Goal: Information Seeking & Learning: Learn about a topic

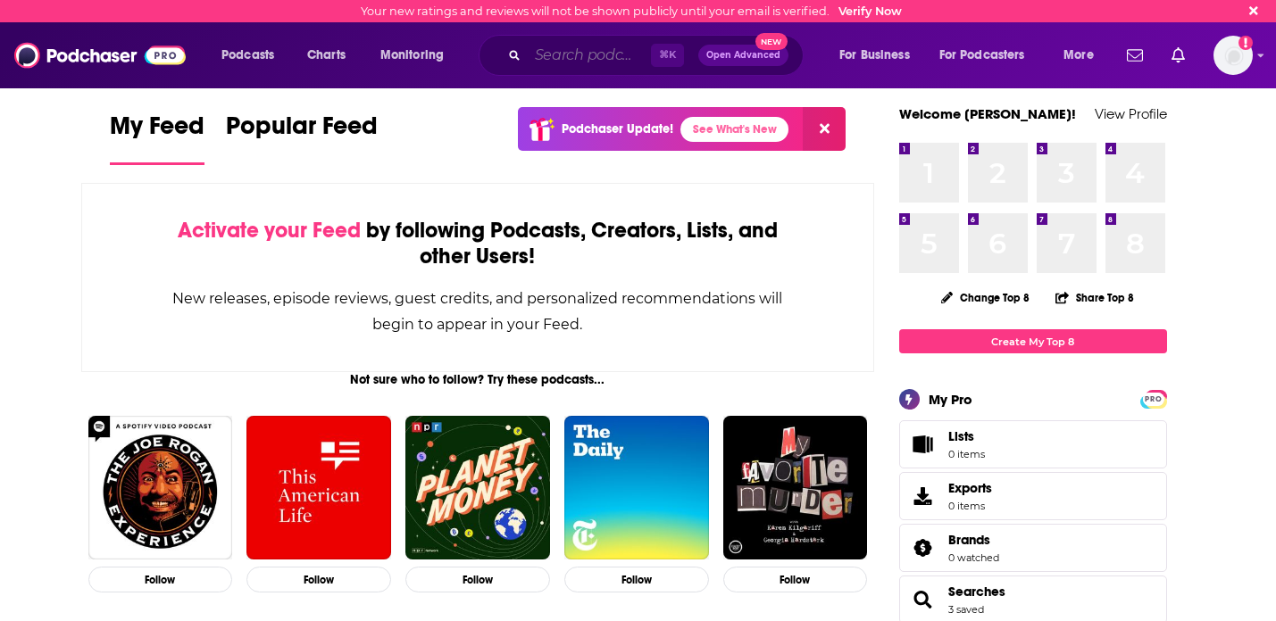
click at [557, 61] on input "Search podcasts, credits, & more..." at bounding box center [589, 55] width 123 height 29
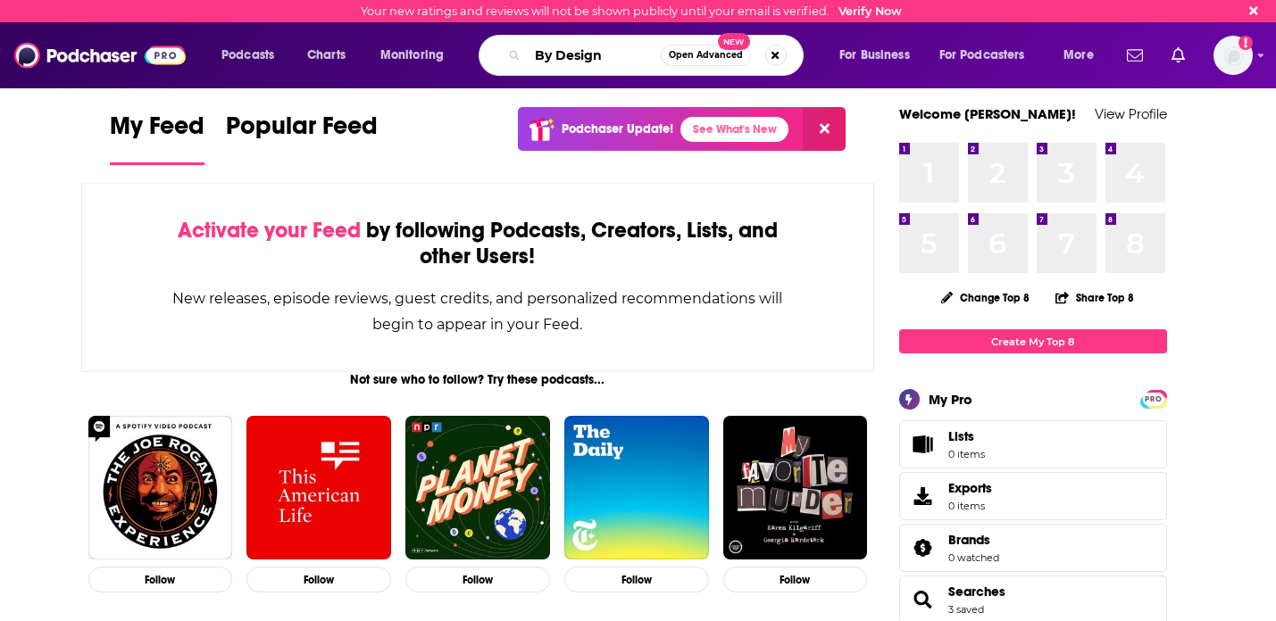
type input "By Design"
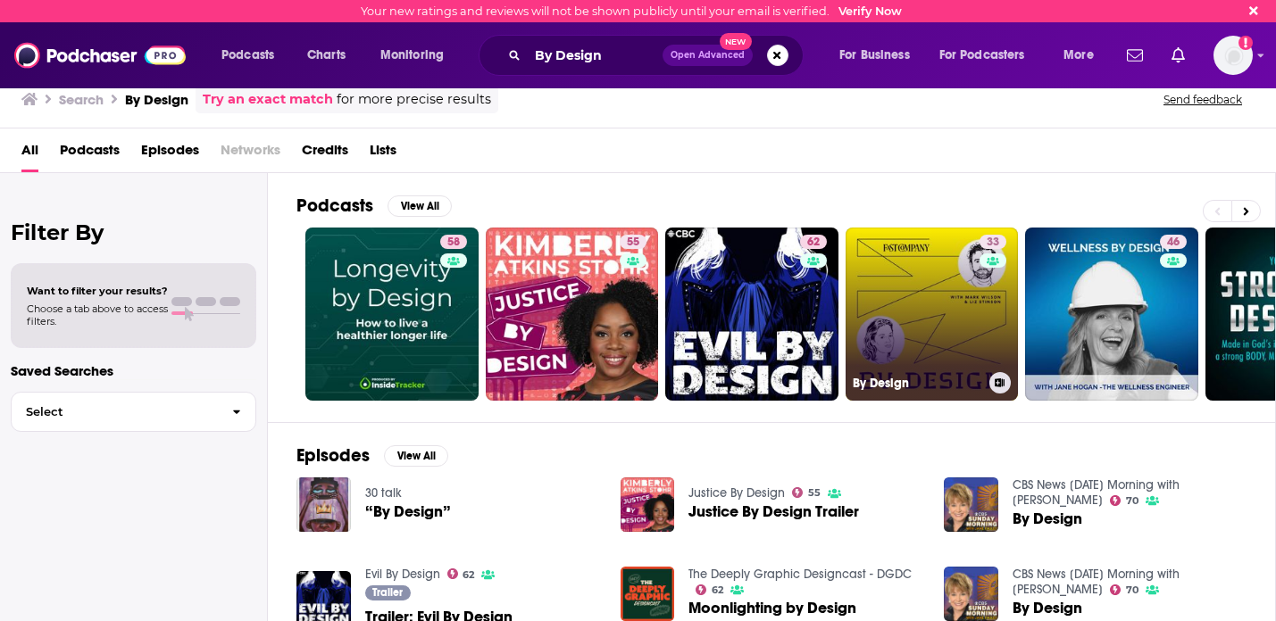
click at [887, 299] on link "33 By Design" at bounding box center [931, 314] width 173 height 173
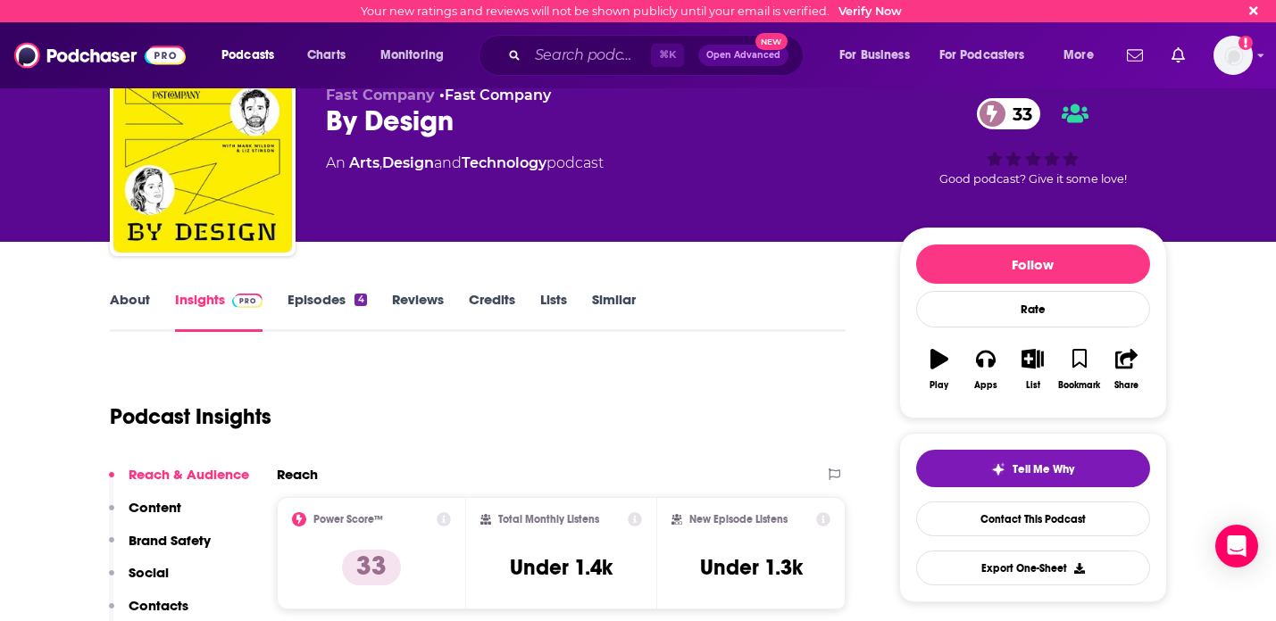
scroll to position [48, 0]
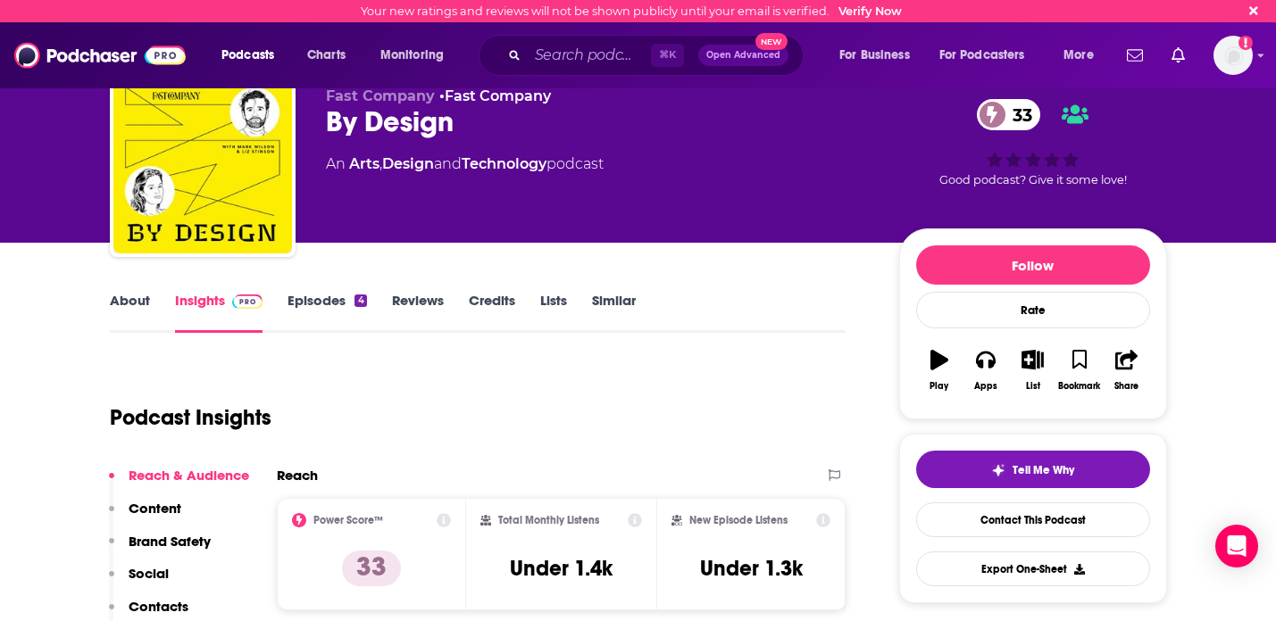
click at [325, 304] on link "Episodes 4" at bounding box center [326, 312] width 79 height 41
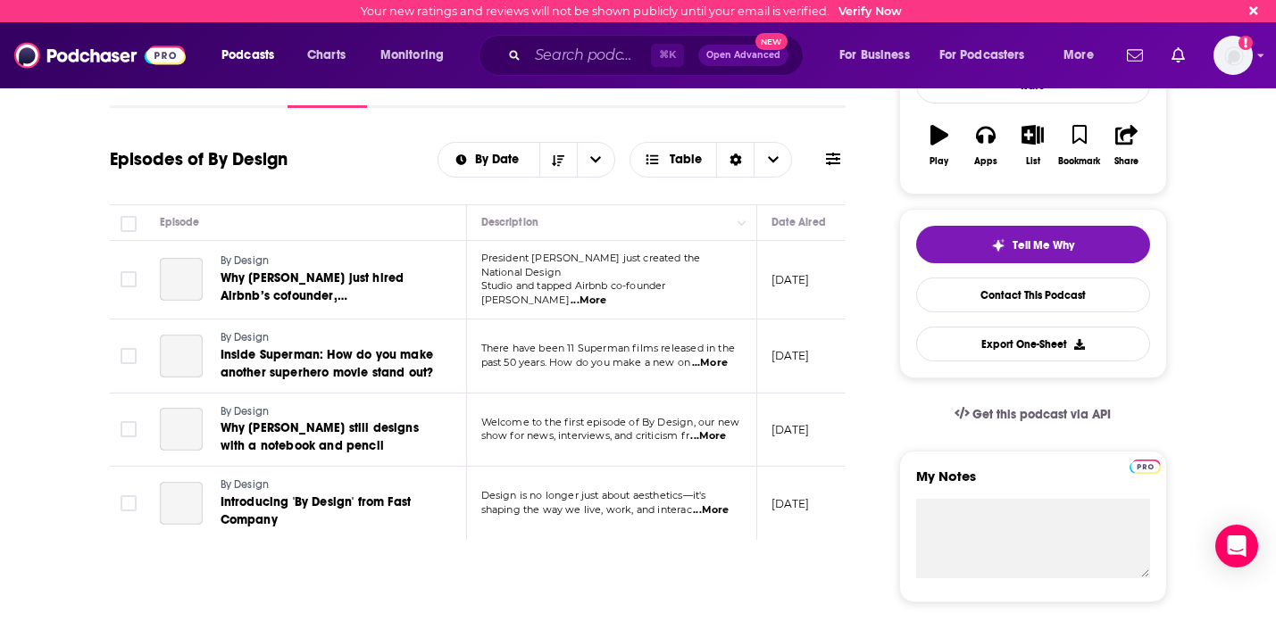
scroll to position [275, 0]
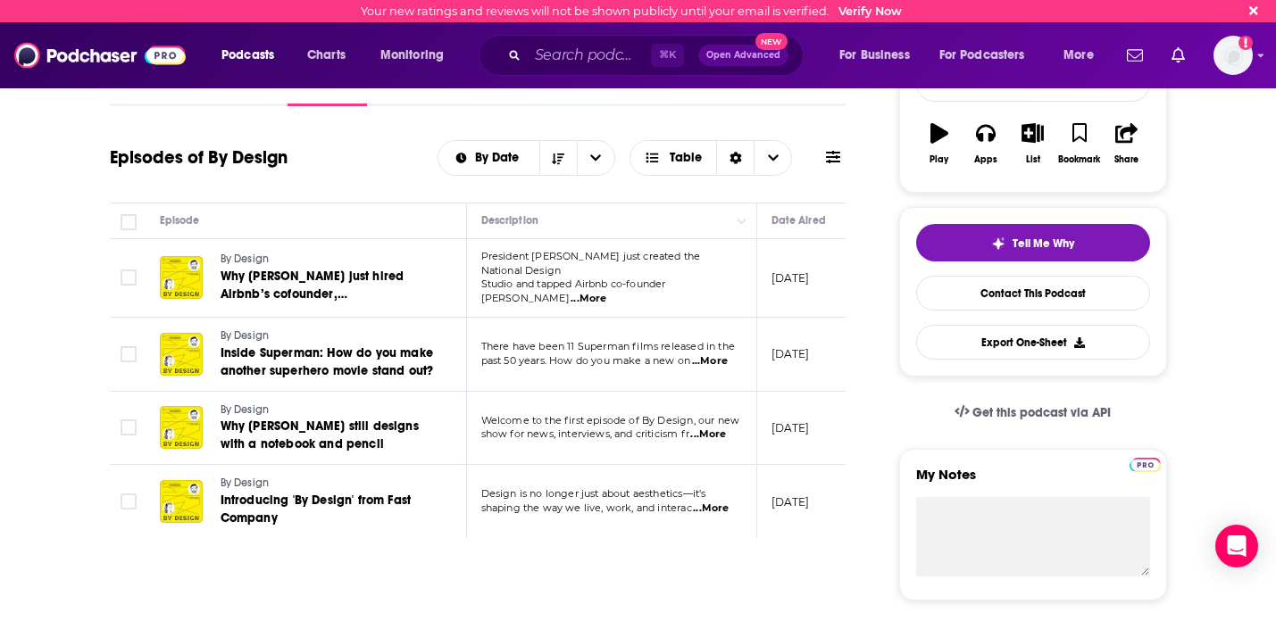
click at [606, 292] on span "...More" at bounding box center [588, 299] width 36 height 14
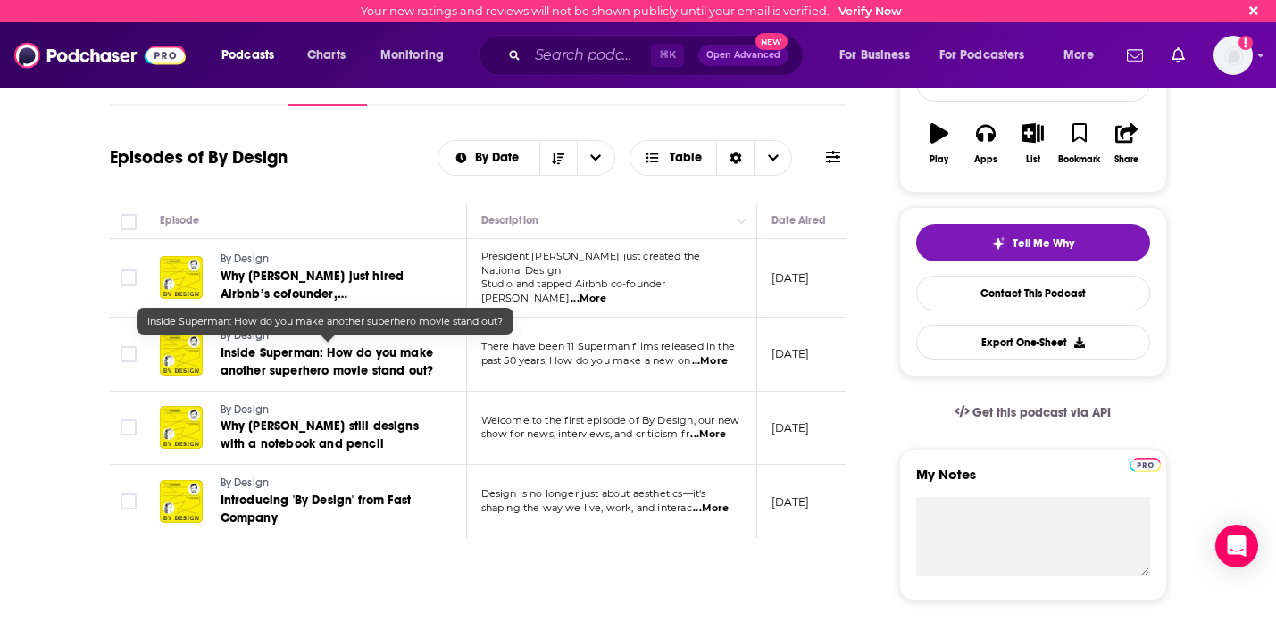
click at [365, 355] on span "Inside Superman: How do you make another superhero movie stand out?" at bounding box center [326, 361] width 213 height 33
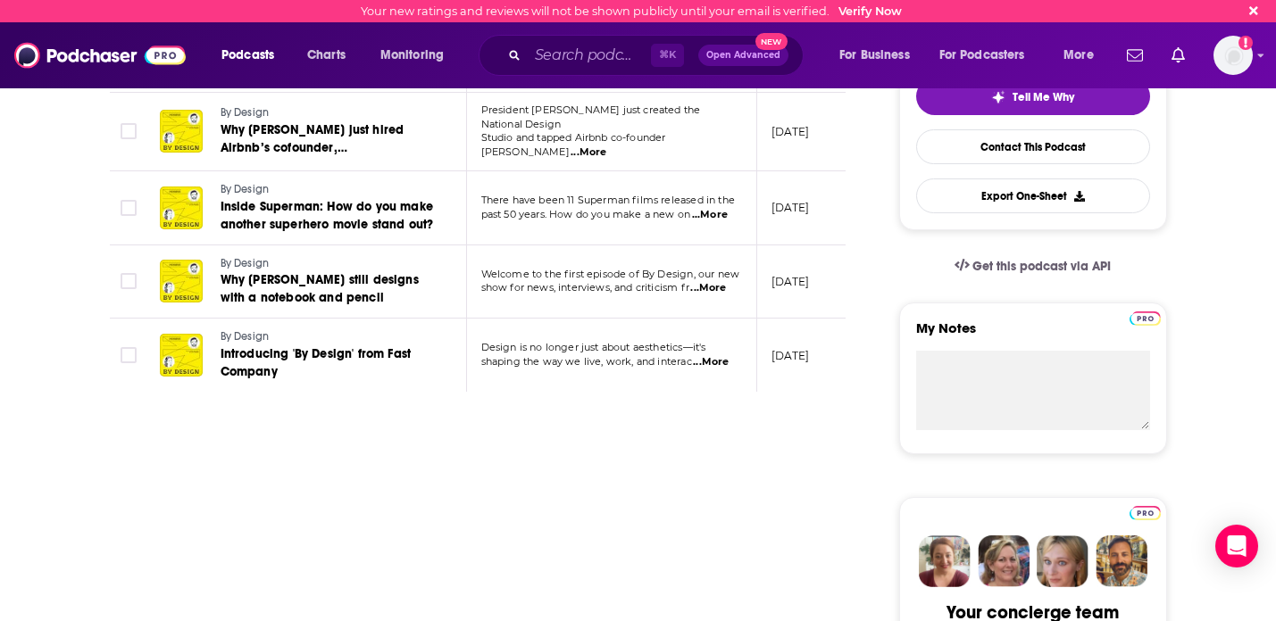
scroll to position [455, 0]
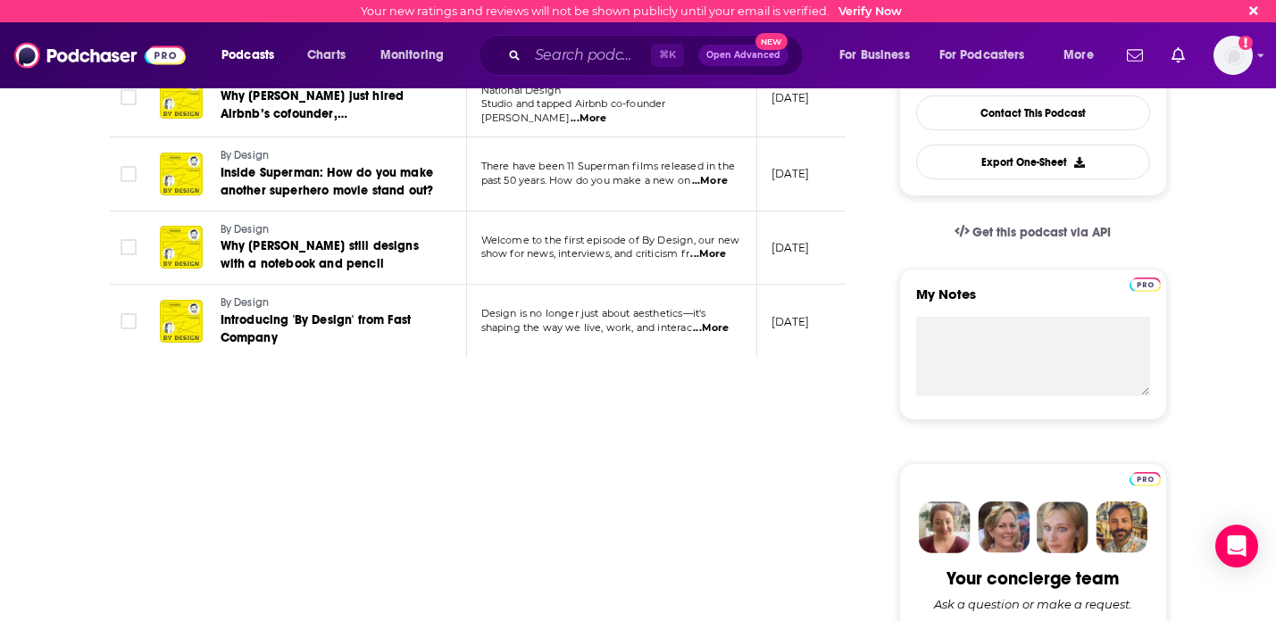
click at [716, 174] on span "...More" at bounding box center [710, 181] width 36 height 14
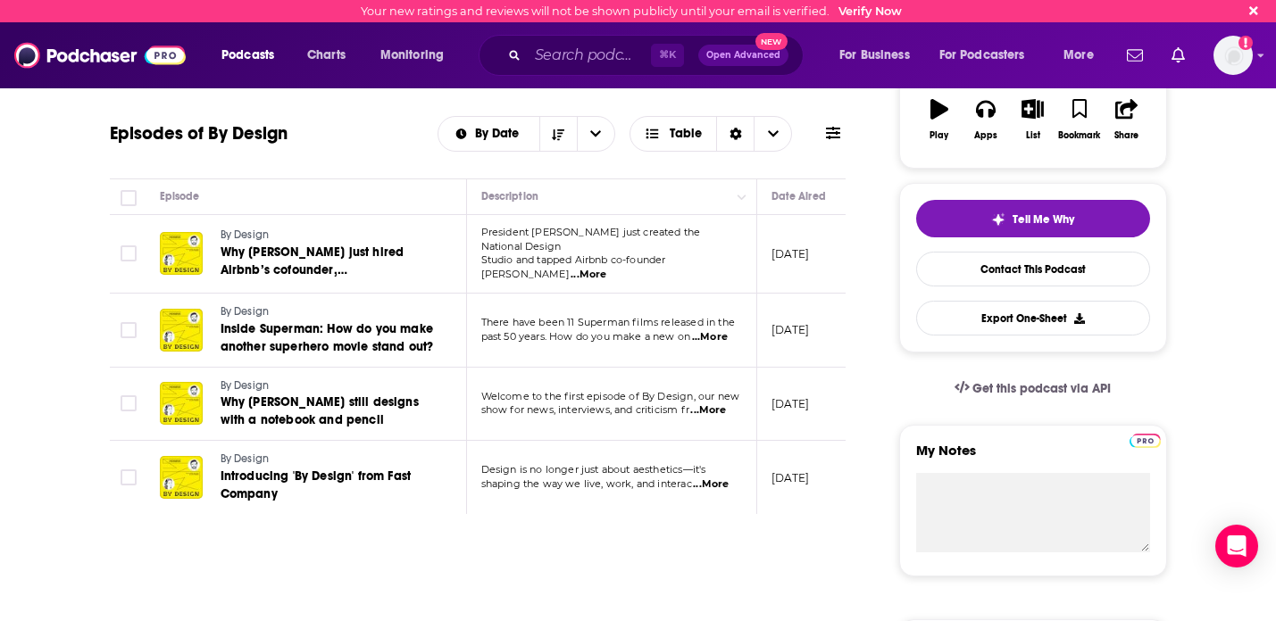
scroll to position [307, 0]
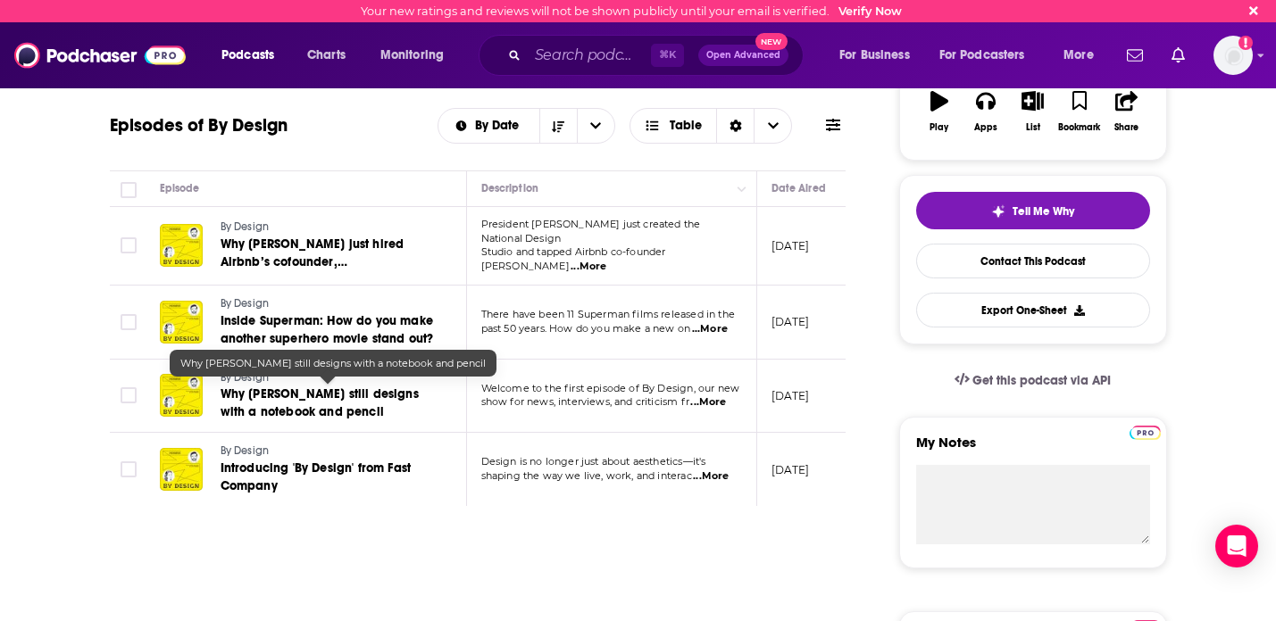
click at [316, 404] on span "Why [PERSON_NAME] still designs with a notebook and pencil" at bounding box center [319, 403] width 198 height 33
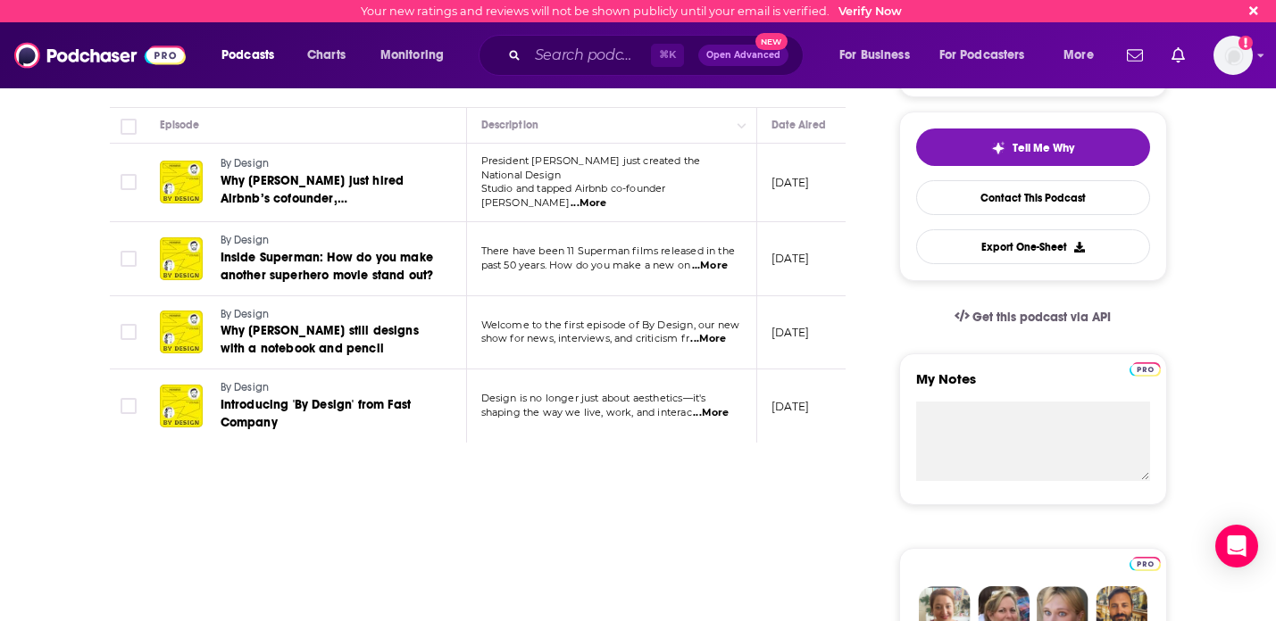
scroll to position [371, 0]
click at [703, 340] on span "...More" at bounding box center [708, 338] width 36 height 14
